Goal: Check status: Check status

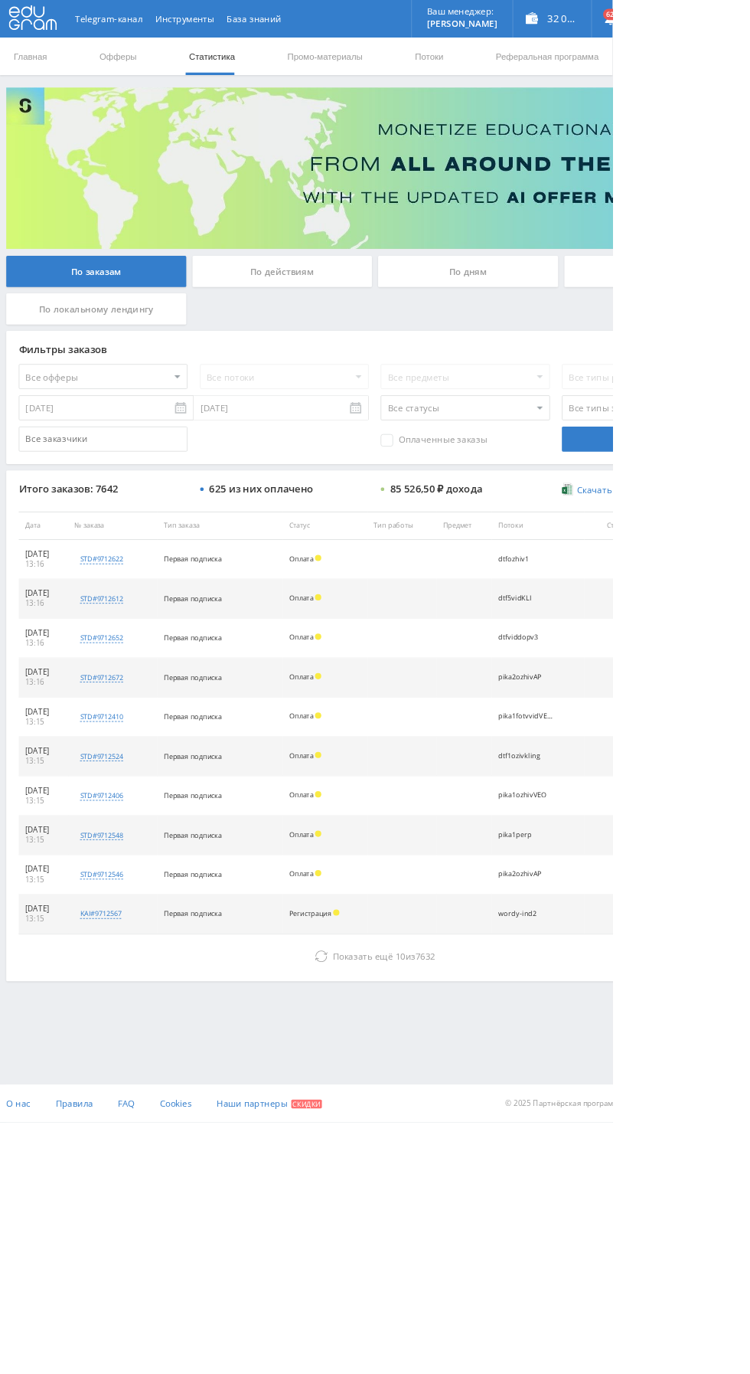
click at [440, 1165] on span "Показать ещё" at bounding box center [445, 1170] width 74 height 15
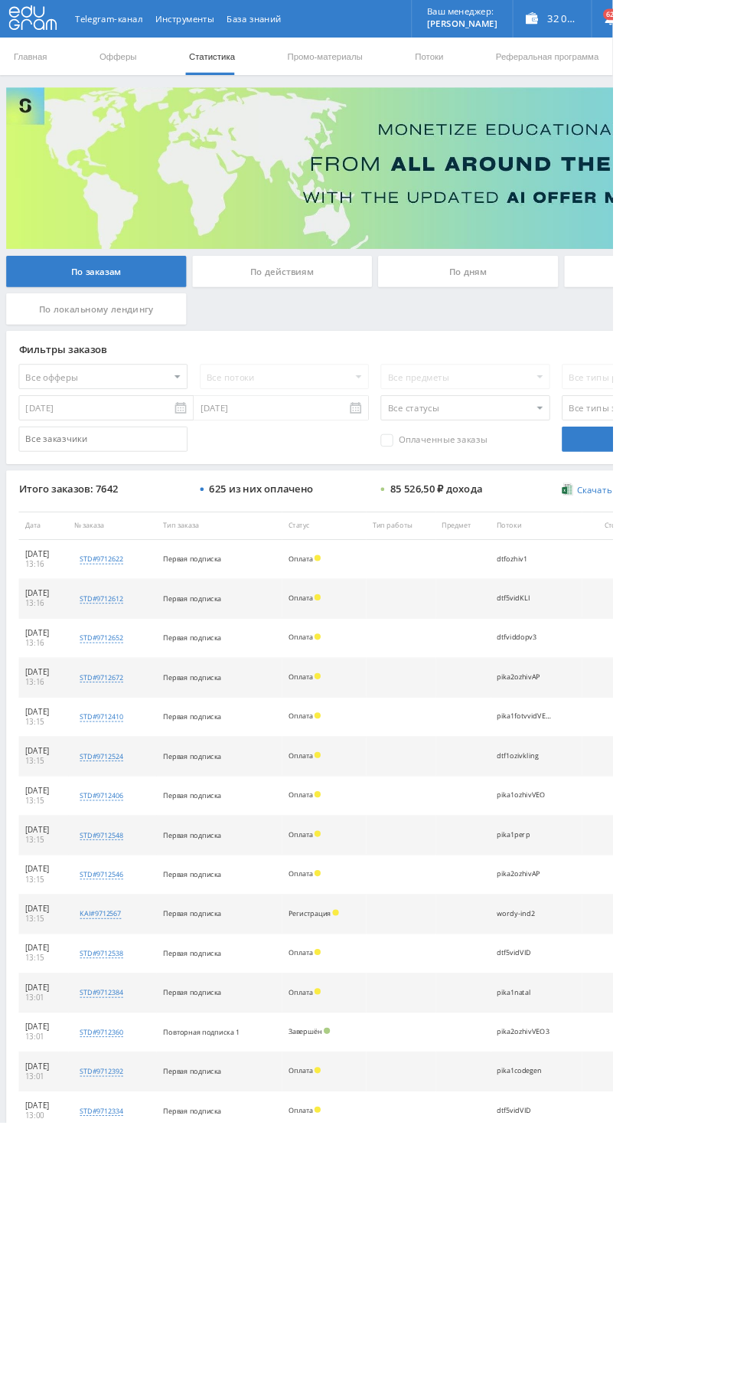
click at [516, 328] on div "По дням" at bounding box center [573, 332] width 221 height 38
click at [0, 0] on input "По дням" at bounding box center [0, 0] width 0 height 0
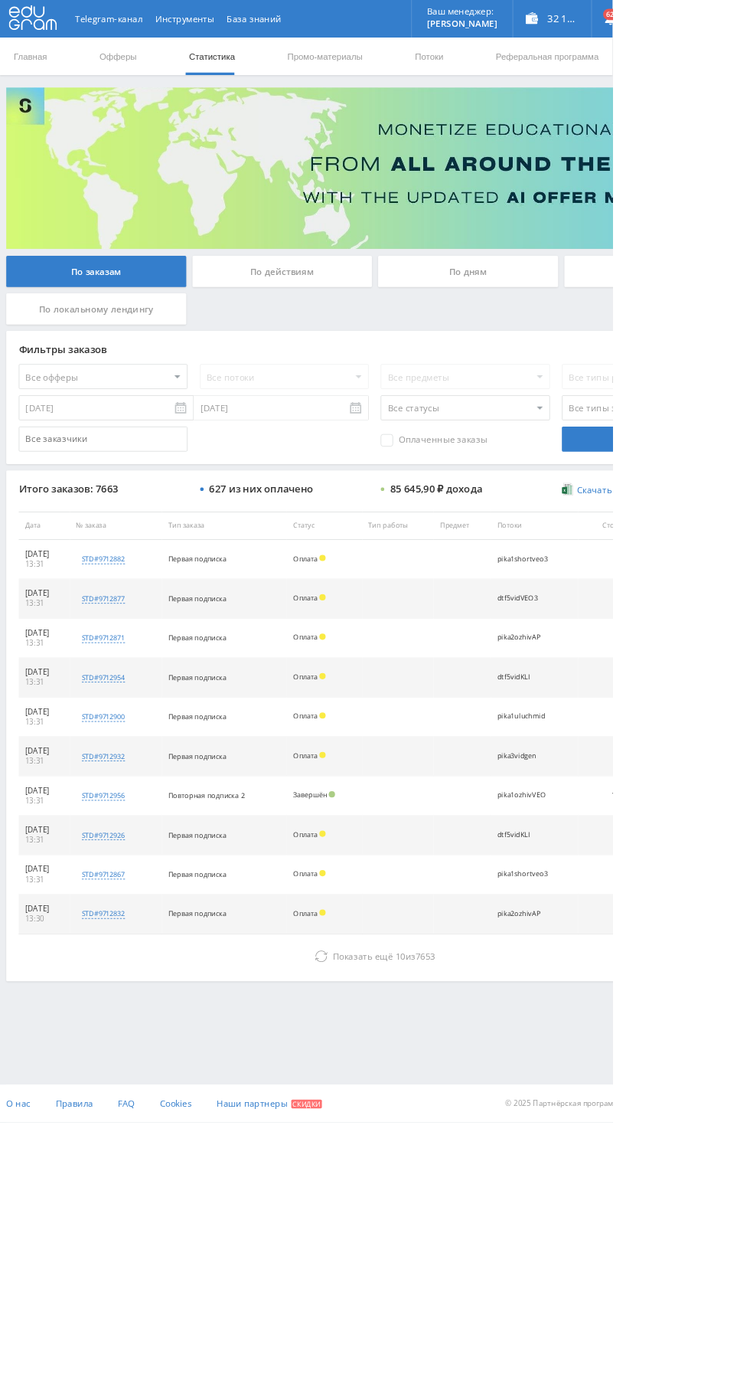
click at [577, 328] on div "По дням" at bounding box center [573, 332] width 221 height 38
click at [0, 0] on input "По дням" at bounding box center [0, 0] width 0 height 0
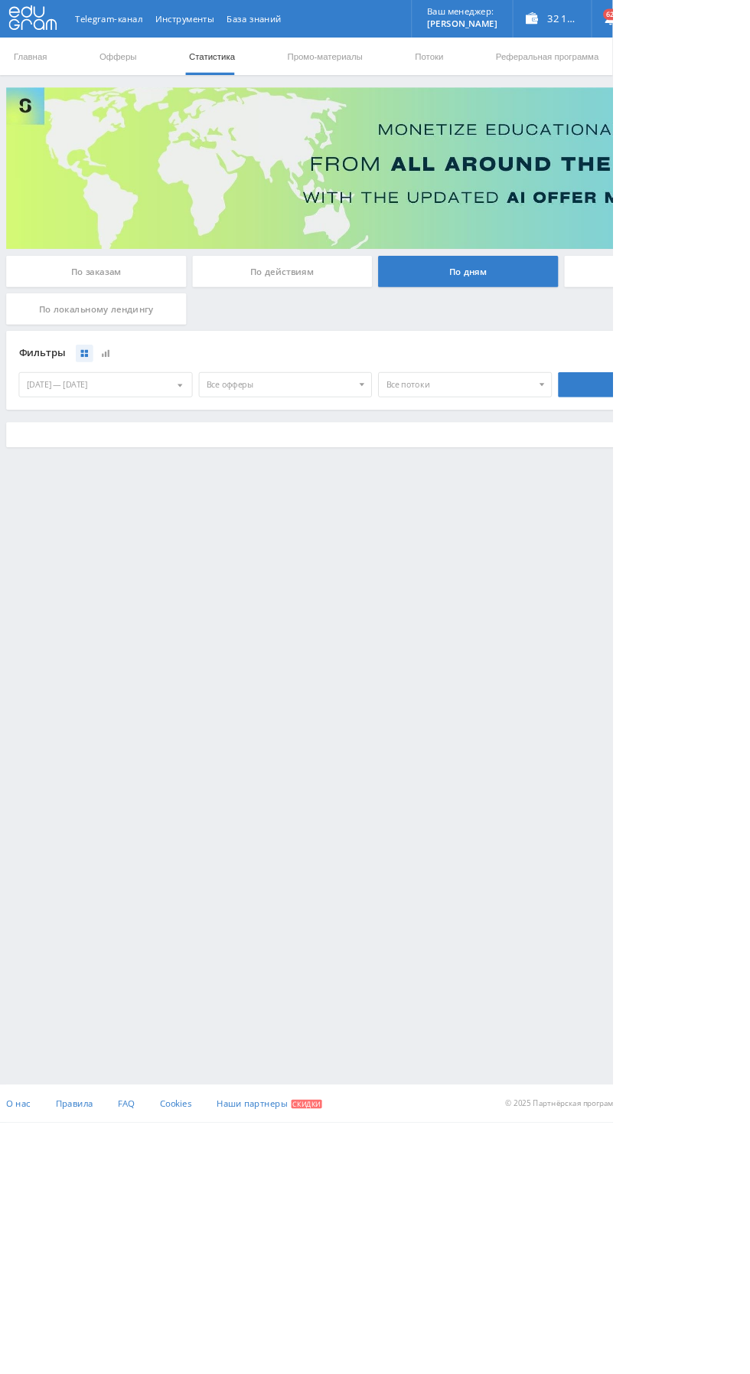
click at [400, 475] on span "Все офферы" at bounding box center [342, 470] width 179 height 29
click at [328, 567] on button "Кэмп" at bounding box center [349, 563] width 211 height 21
